Goal: Navigation & Orientation: Find specific page/section

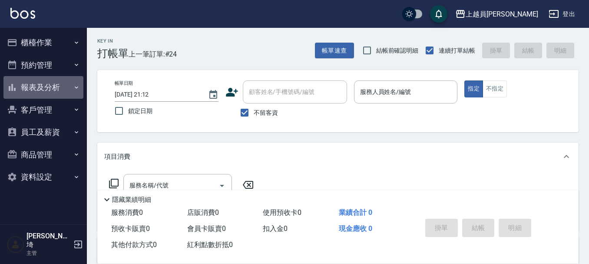
click at [43, 85] on button "報表及分析" at bounding box center [43, 87] width 80 height 23
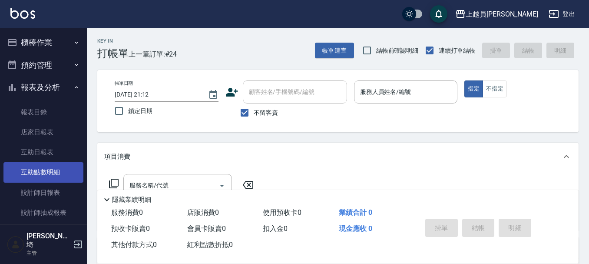
click at [49, 173] on link "互助點數明細" at bounding box center [43, 172] width 80 height 20
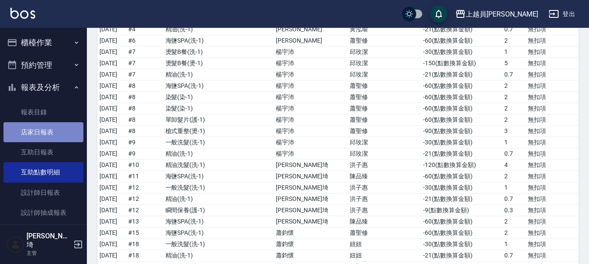
click at [47, 137] on link "店家日報表" at bounding box center [43, 132] width 80 height 20
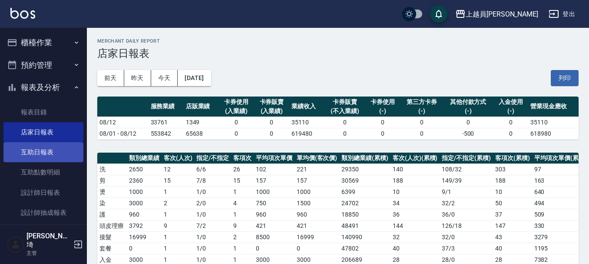
click at [45, 153] on link "互助日報表" at bounding box center [43, 152] width 80 height 20
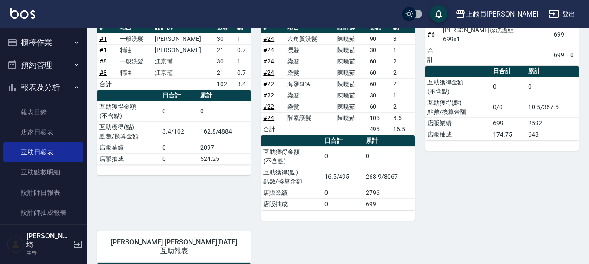
scroll to position [391, 0]
